Goal: Transaction & Acquisition: Purchase product/service

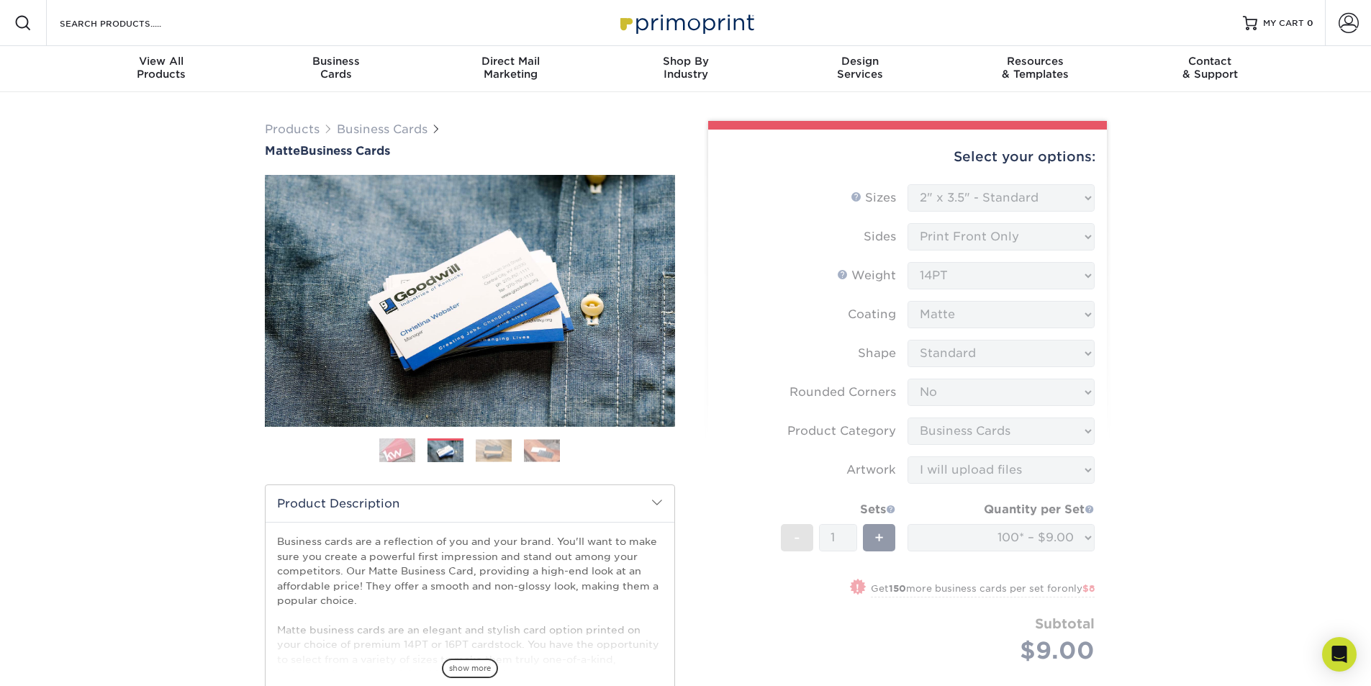
select select "2.00x3.50"
select select "0"
select select "3b5148f1-0588-4f88-a218-97bcfdce65c1"
select select "upload"
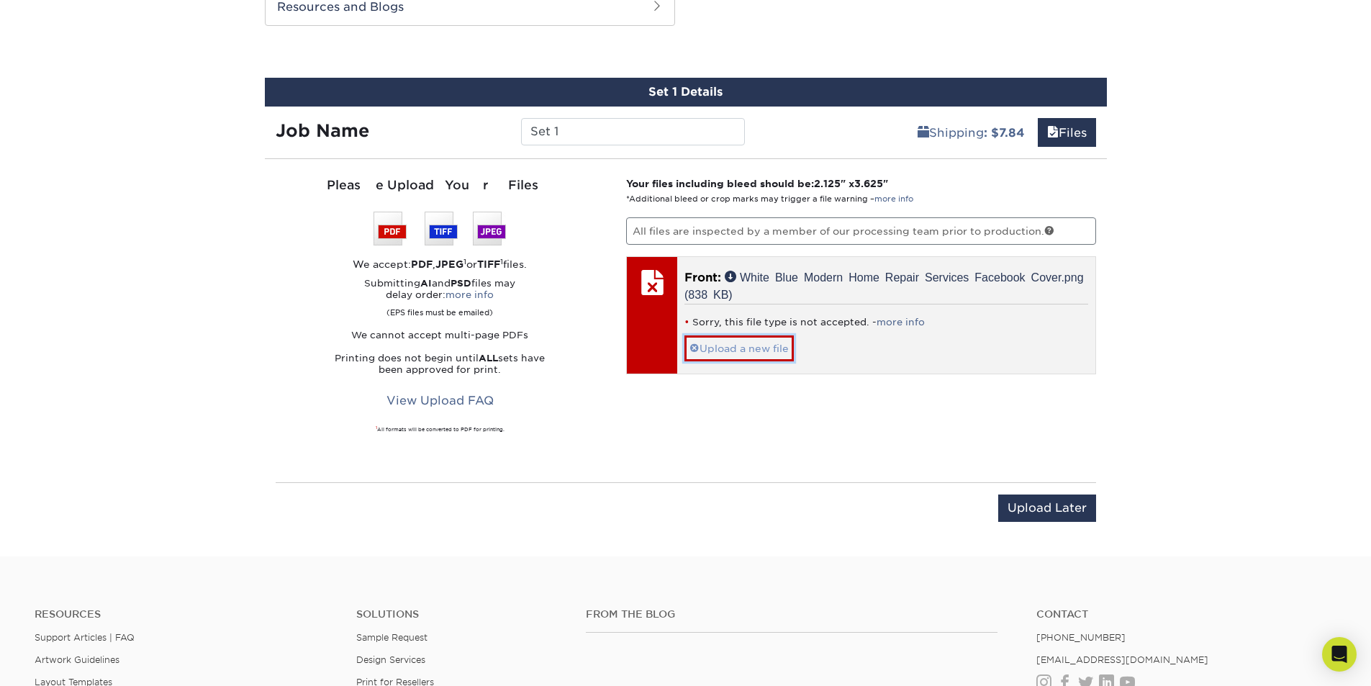
click at [744, 350] on link "Upload a new file" at bounding box center [738, 347] width 109 height 25
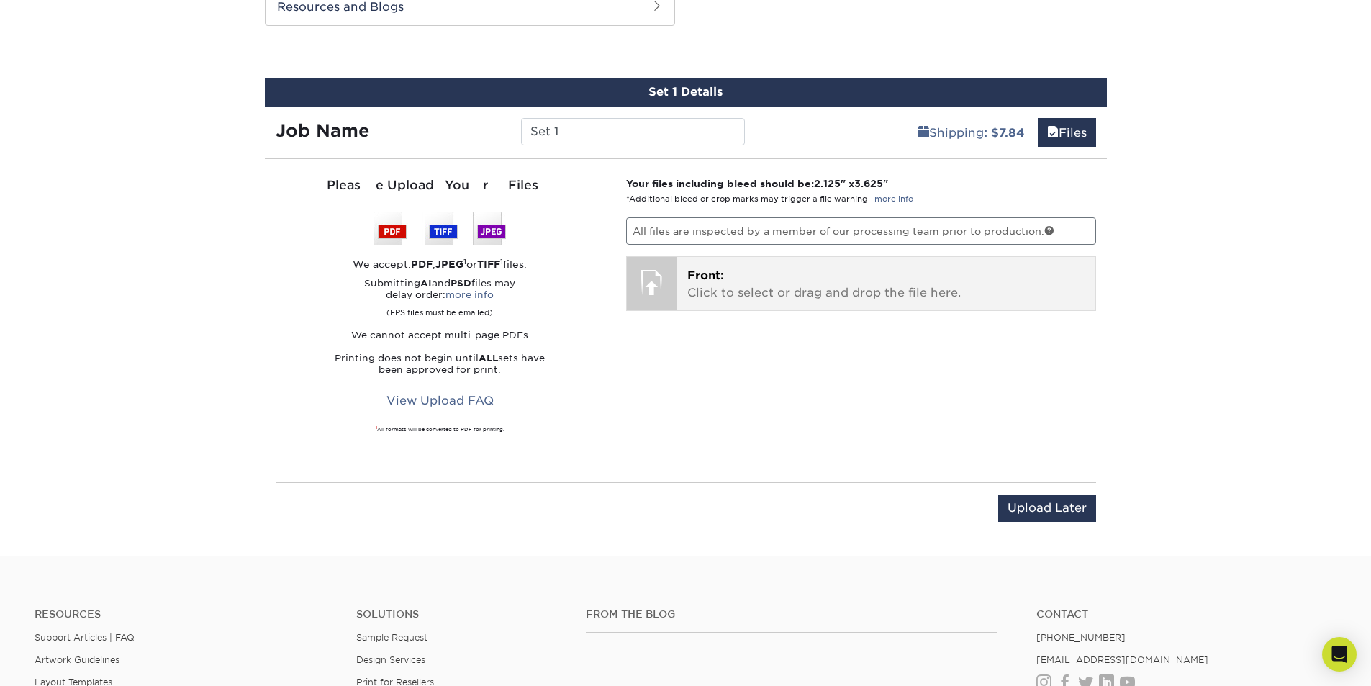
click at [753, 281] on p "Front: Click to select or drag and drop the file here." at bounding box center [886, 284] width 398 height 35
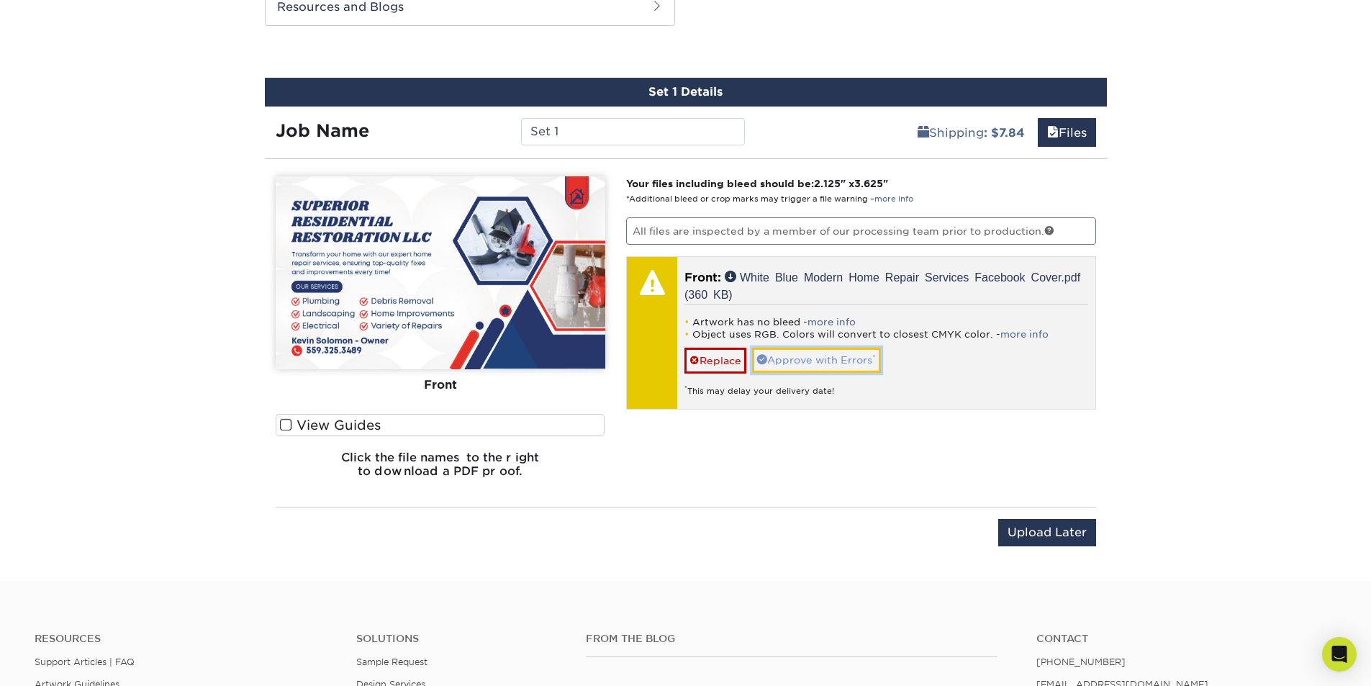
click at [850, 363] on link "Approve with Errors *" at bounding box center [816, 360] width 129 height 24
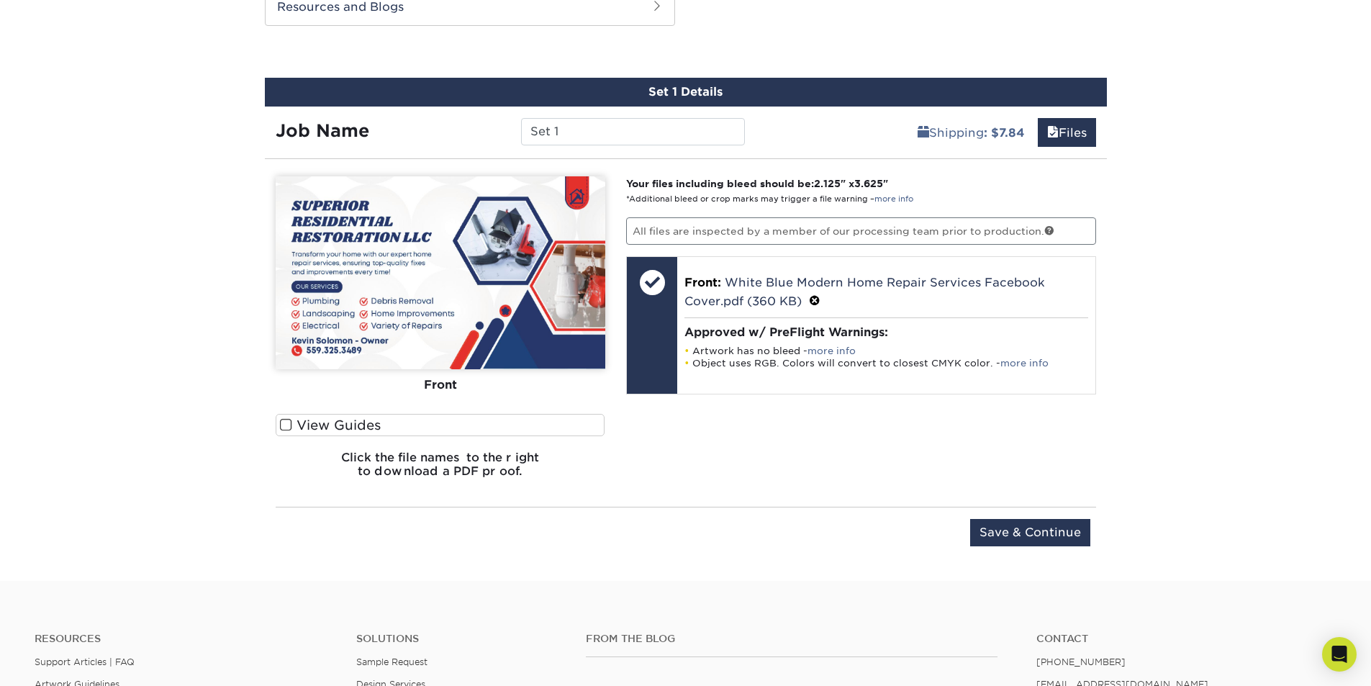
click at [841, 350] on link "more info" at bounding box center [831, 350] width 48 height 11
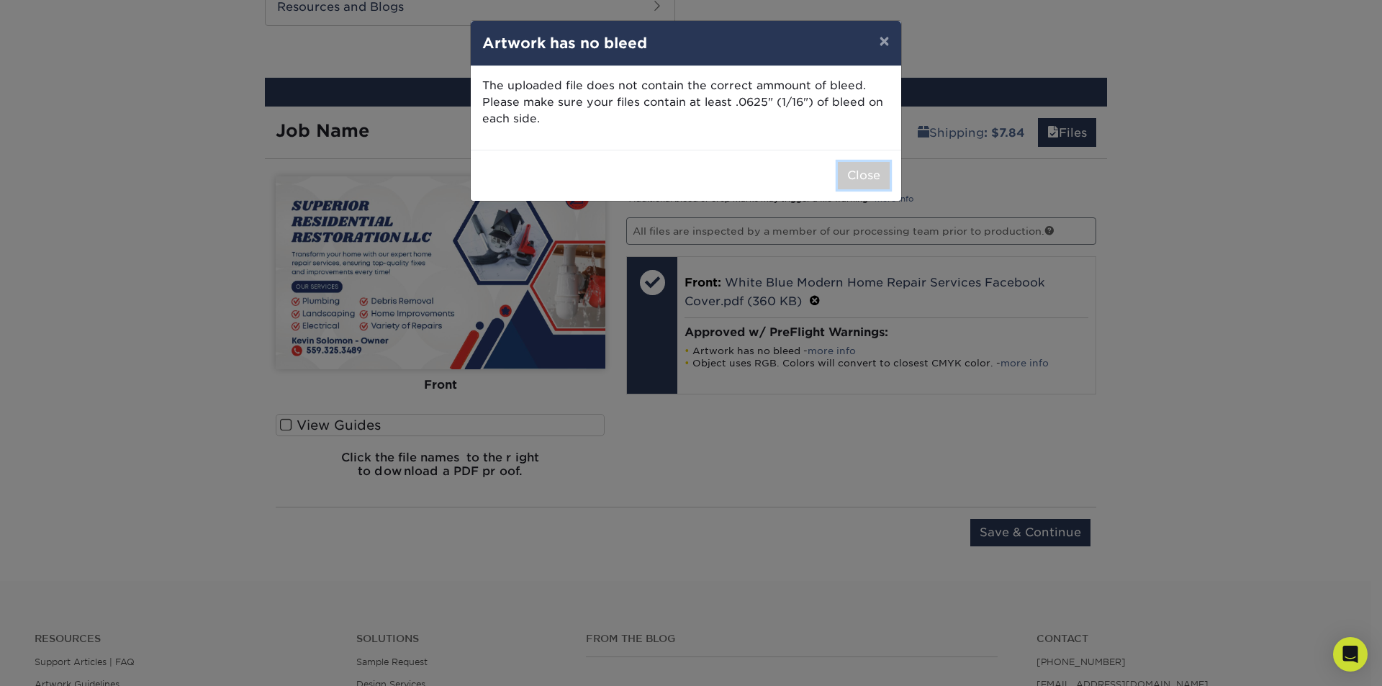
click at [874, 173] on button "Close" at bounding box center [864, 175] width 52 height 27
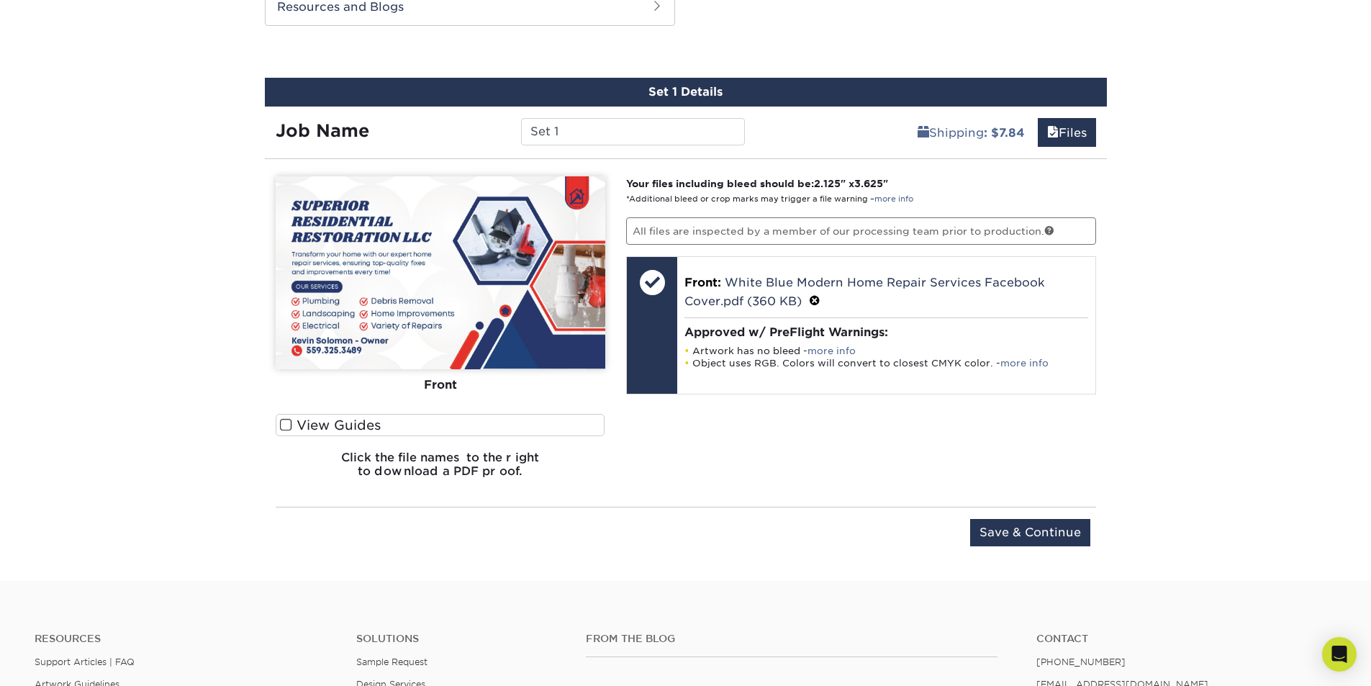
click at [396, 423] on label "View Guides" at bounding box center [441, 425] width 330 height 22
click at [0, 0] on input "View Guides" at bounding box center [0, 0] width 0 height 0
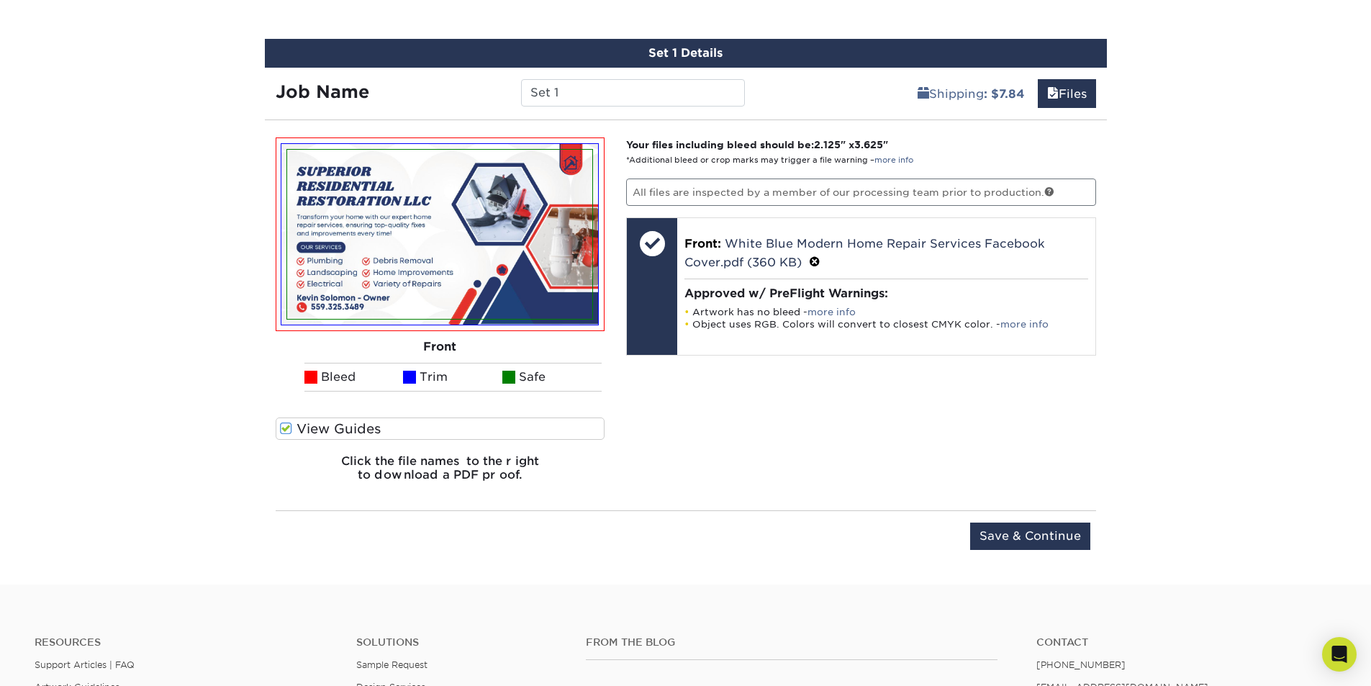
scroll to position [777, 0]
